Goal: Find specific page/section: Find specific page/section

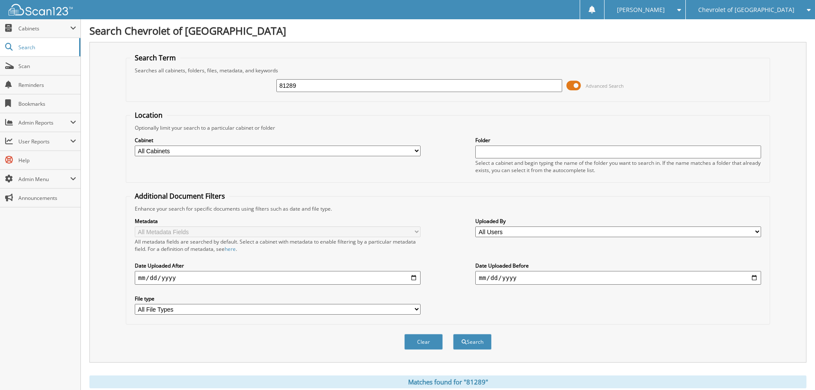
drag, startPoint x: 761, startPoint y: 9, endPoint x: 758, endPoint y: 15, distance: 6.7
click at [761, 9] on span "Chevrolet of [GEOGRAPHIC_DATA]" at bounding box center [746, 9] width 96 height 5
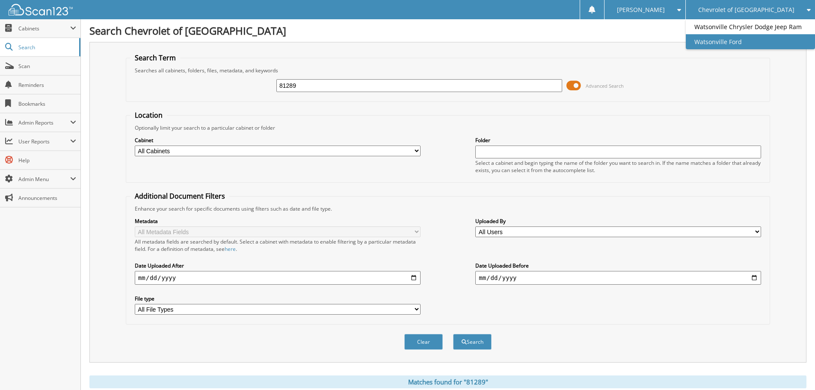
click at [740, 49] on link "Watsonville Ford" at bounding box center [749, 41] width 129 height 15
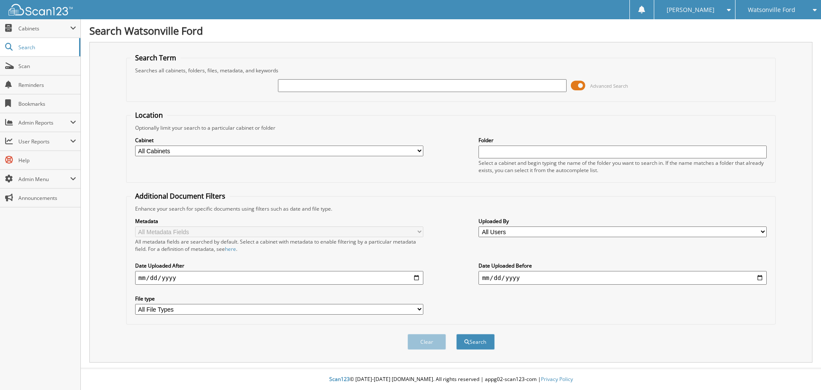
click at [325, 88] on input "text" at bounding box center [422, 85] width 288 height 13
type input "52502"
click at [456, 334] on button "Search" at bounding box center [475, 342] width 38 height 16
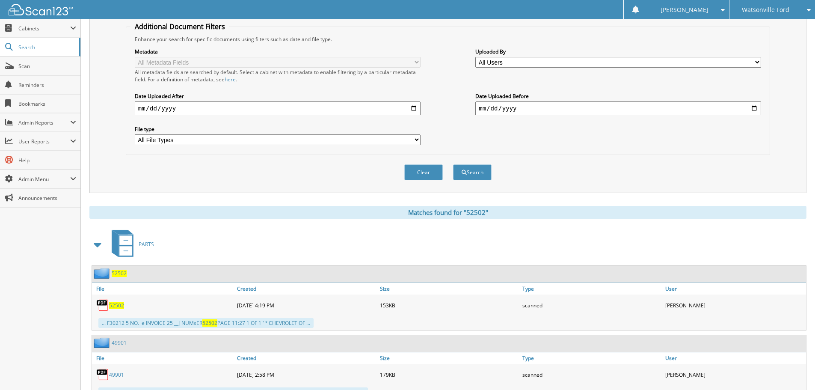
scroll to position [214, 0]
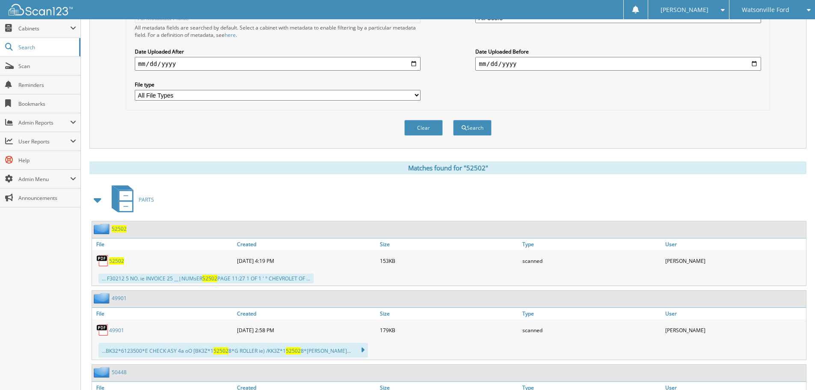
click at [121, 228] on span "52502" at bounding box center [119, 228] width 15 height 7
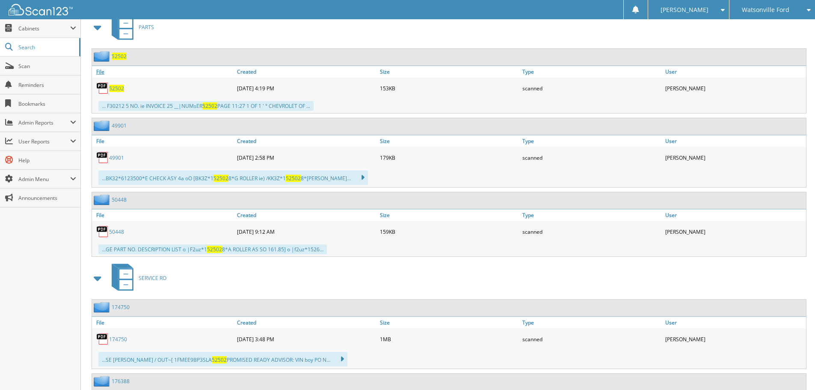
scroll to position [385, 0]
click at [115, 90] on span "52502" at bounding box center [116, 89] width 15 height 7
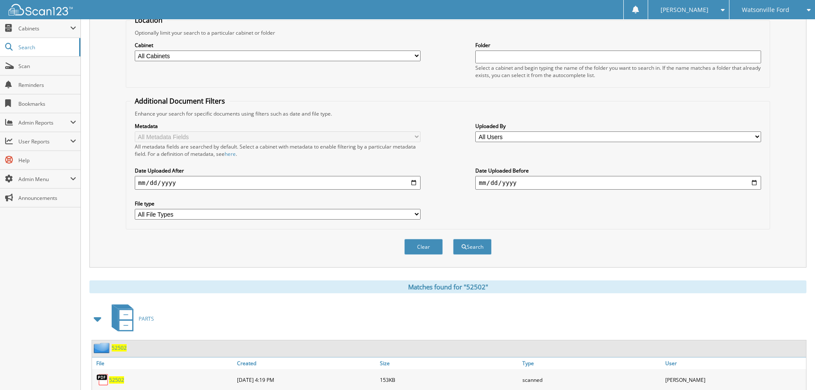
scroll to position [0, 0]
